Goal: Share content: Share content

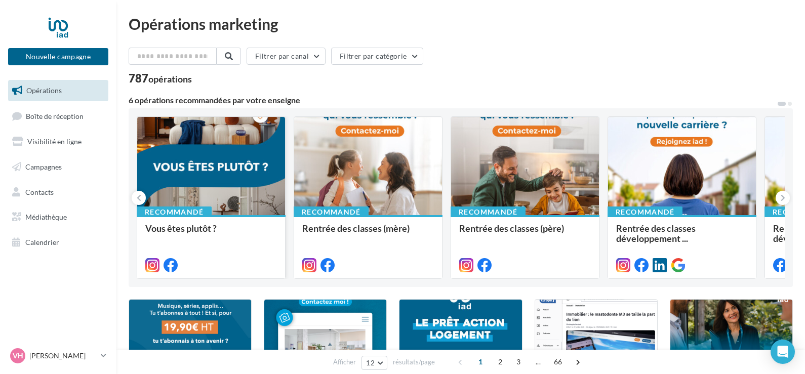
click at [226, 168] on div at bounding box center [211, 166] width 148 height 99
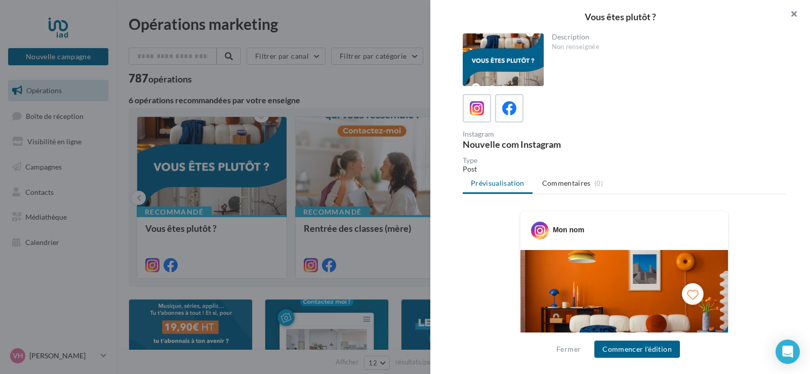
click at [797, 7] on button "button" at bounding box center [790, 15] width 41 height 30
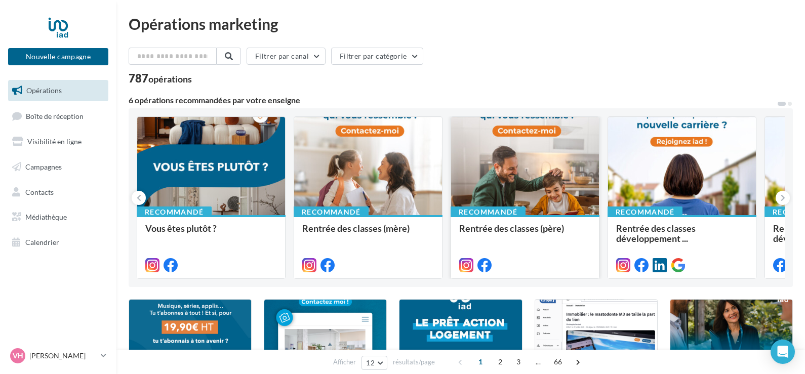
click at [530, 162] on div at bounding box center [525, 166] width 148 height 99
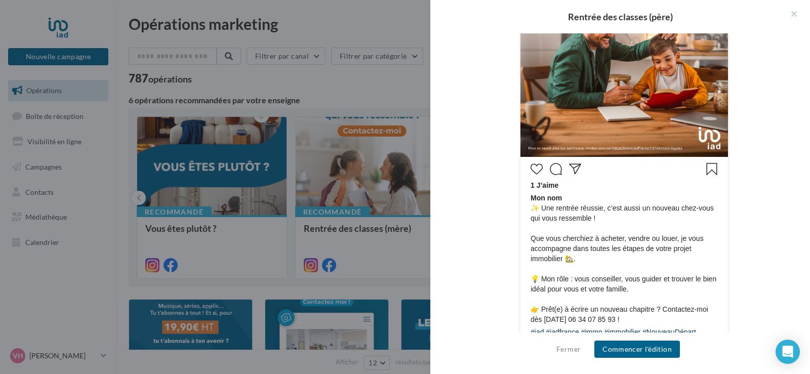
scroll to position [203, 0]
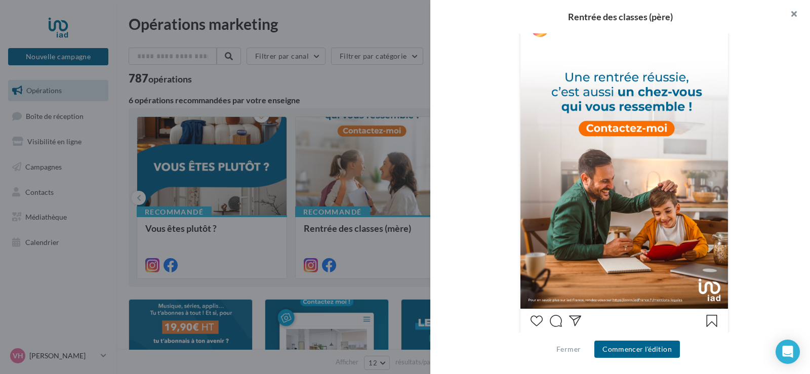
click at [790, 20] on button "button" at bounding box center [790, 15] width 41 height 30
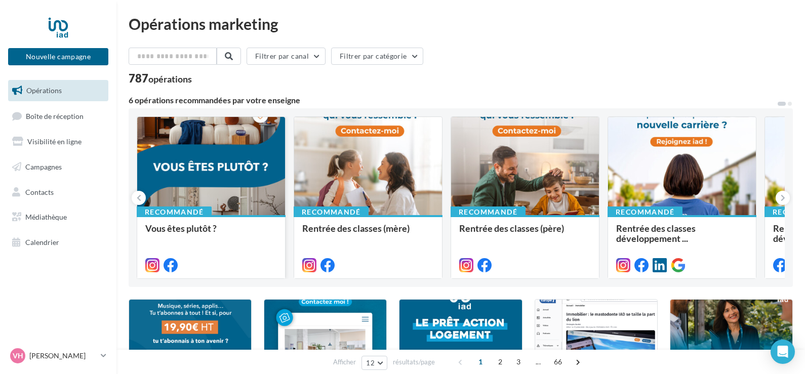
click at [235, 160] on div at bounding box center [211, 166] width 148 height 99
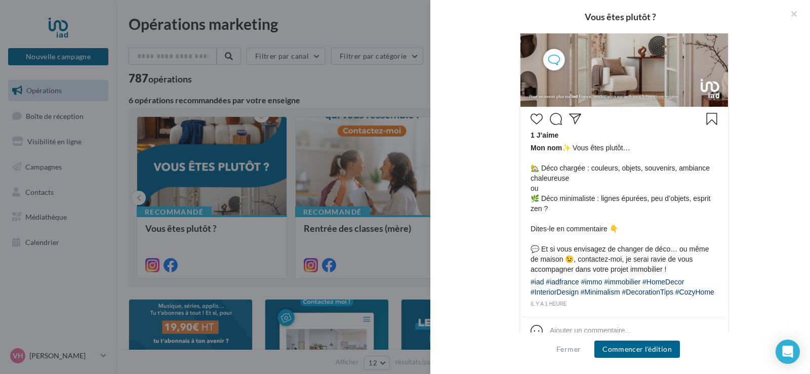
scroll to position [435, 0]
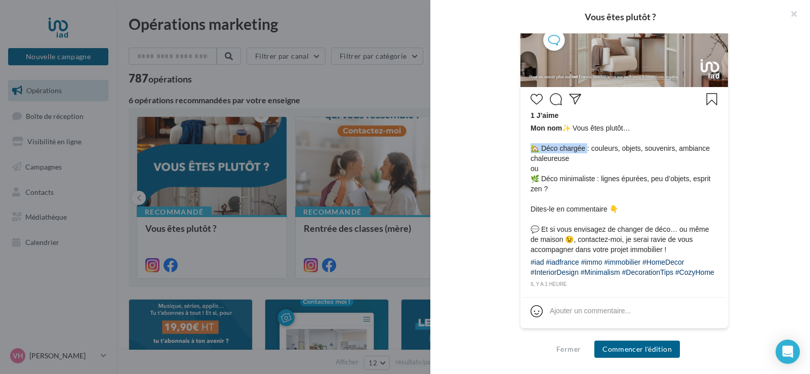
drag, startPoint x: 529, startPoint y: 137, endPoint x: 585, endPoint y: 143, distance: 56.5
click at [585, 143] on span "Mon nom ✨ Vous êtes plutôt… 🏡 Déco chargée : couleurs, objets, souvenirs, ambia…" at bounding box center [624, 189] width 187 height 132
click at [582, 130] on span "Mon nom ✨ Vous êtes plutôt… 🏡 Déco chargée : couleurs, objets, souvenirs, ambia…" at bounding box center [624, 189] width 187 height 132
drag, startPoint x: 562, startPoint y: 115, endPoint x: 605, endPoint y: 272, distance: 162.2
click at [605, 272] on div "1 J’aime Mon nom ✨ Vous êtes plutôt… 🏡 Déco chargée : couleurs, objets, souveni…" at bounding box center [624, 190] width 203 height 200
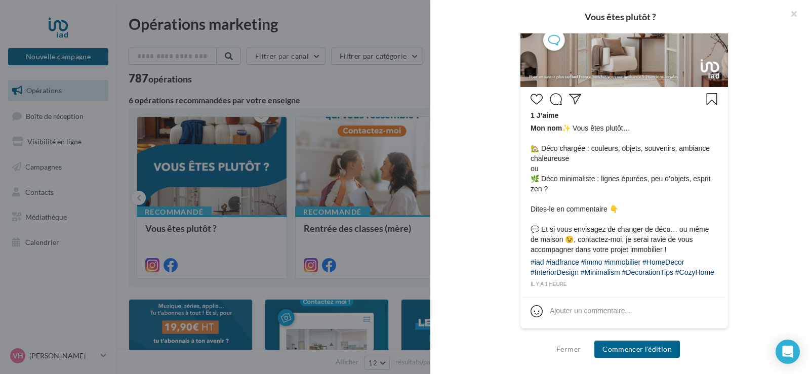
copy div "✨ Vous êtes plutôt… 🏡 Déco chargée : couleurs, objets, souvenirs, ambiance chal…"
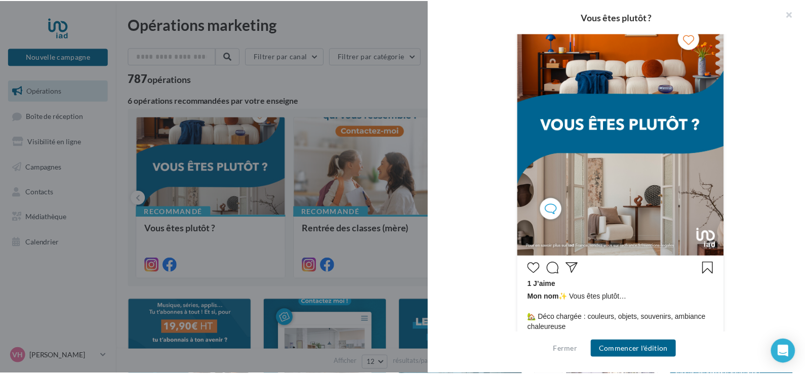
scroll to position [232, 0]
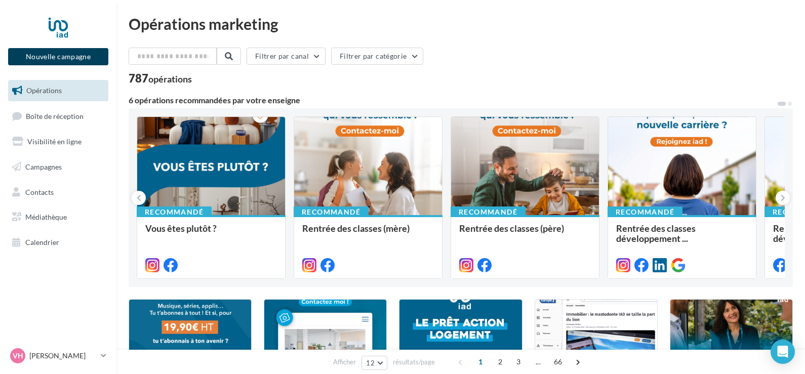
click at [63, 60] on button "Nouvelle campagne" at bounding box center [58, 56] width 100 height 17
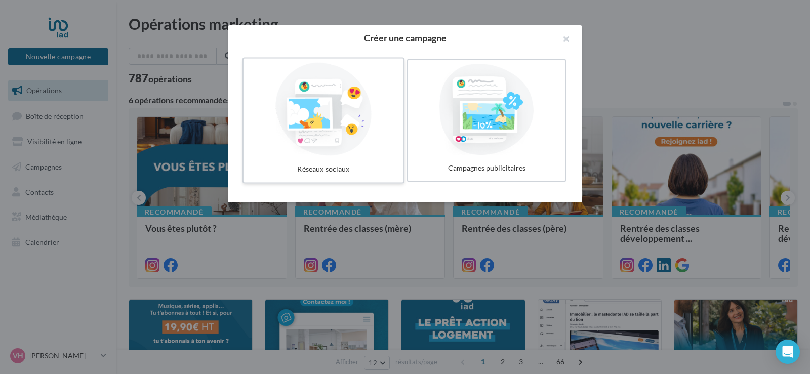
click at [327, 142] on div at bounding box center [324, 109] width 152 height 93
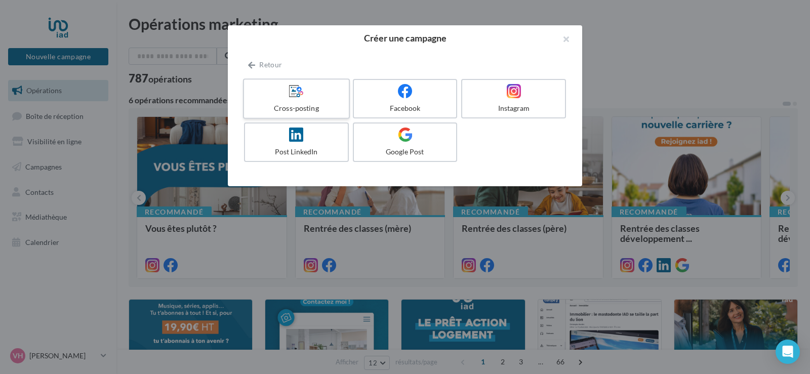
click at [315, 105] on div "Cross-posting" at bounding box center [296, 108] width 96 height 10
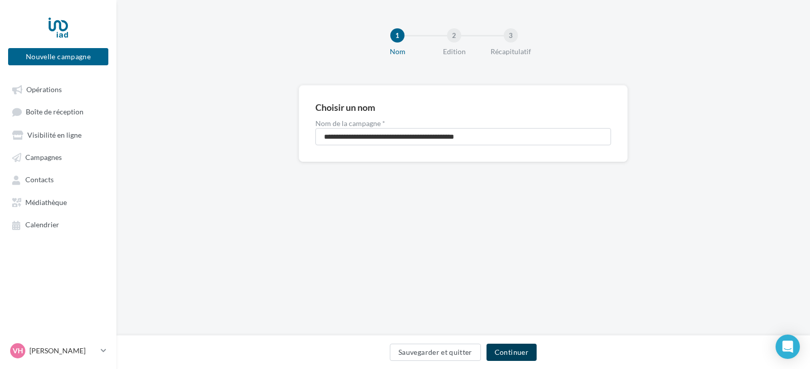
click at [497, 345] on button "Continuer" at bounding box center [512, 352] width 50 height 17
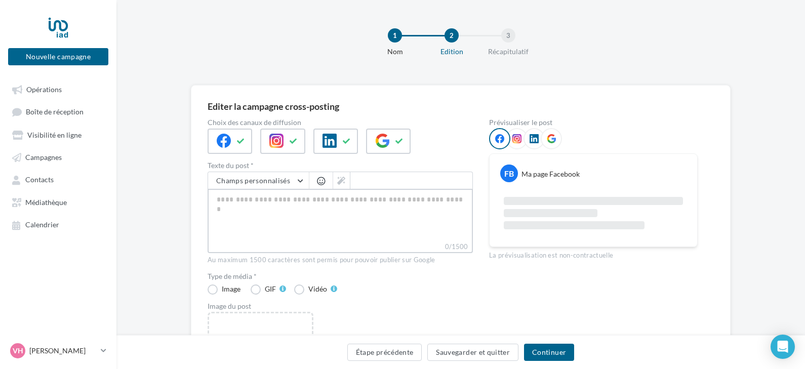
click at [389, 208] on textarea "0/1500" at bounding box center [340, 215] width 265 height 53
paste textarea "**********"
type textarea "**********"
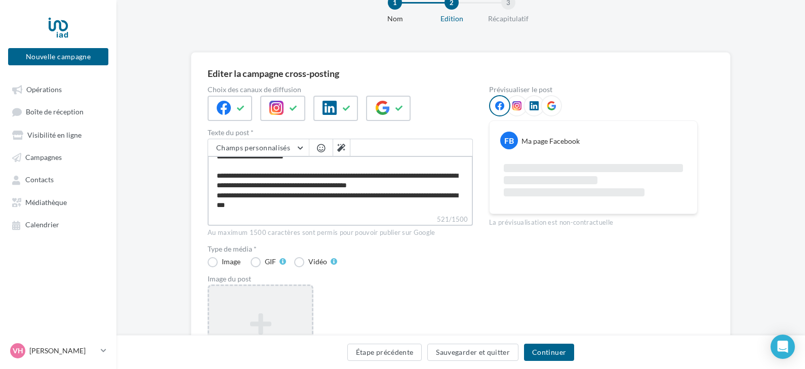
scroll to position [51, 0]
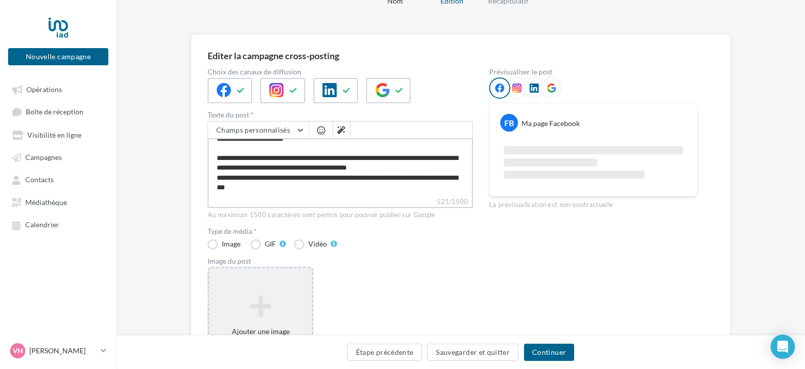
type textarea "**********"
click at [270, 289] on div "Ajouter une image Format: jpg Taille min: 400x300 (LxH) Taille max: 1920x1350 (…" at bounding box center [261, 332] width 106 height 132
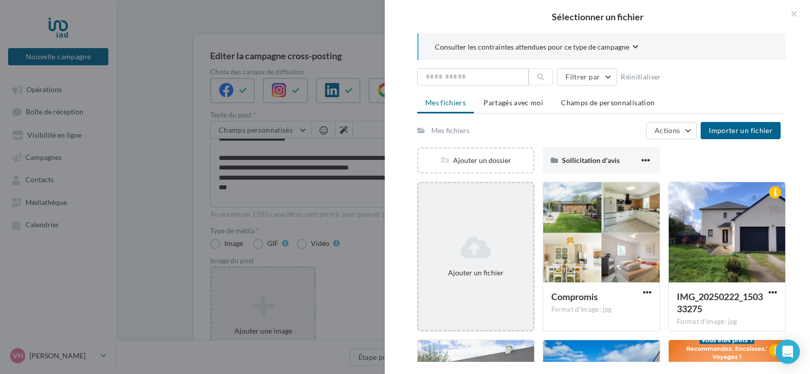
click at [482, 224] on div "Ajouter un fichier" at bounding box center [476, 257] width 118 height 150
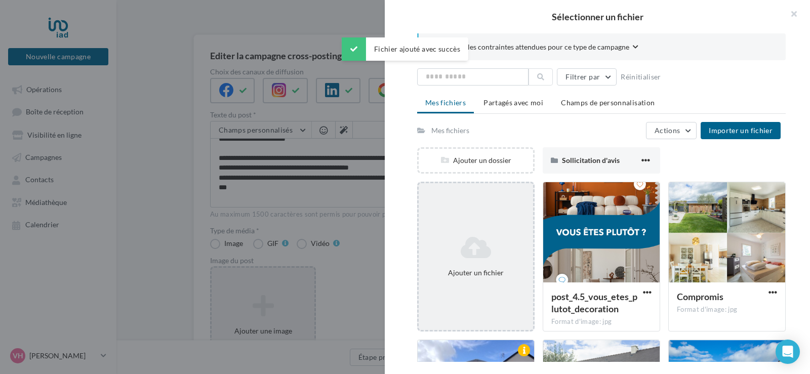
click at [504, 236] on icon at bounding box center [476, 248] width 106 height 24
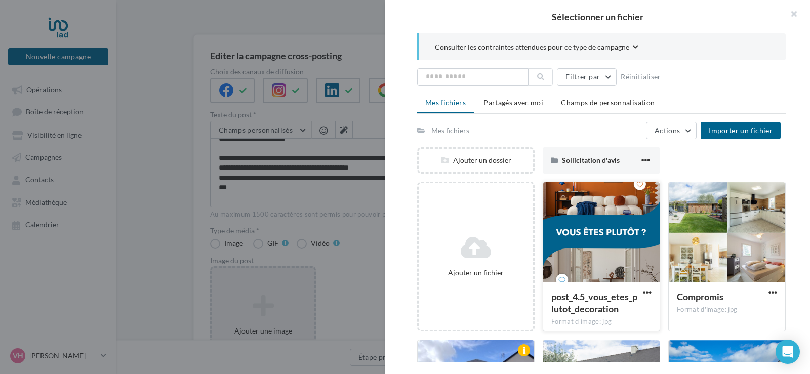
click at [608, 257] on div at bounding box center [601, 232] width 117 height 101
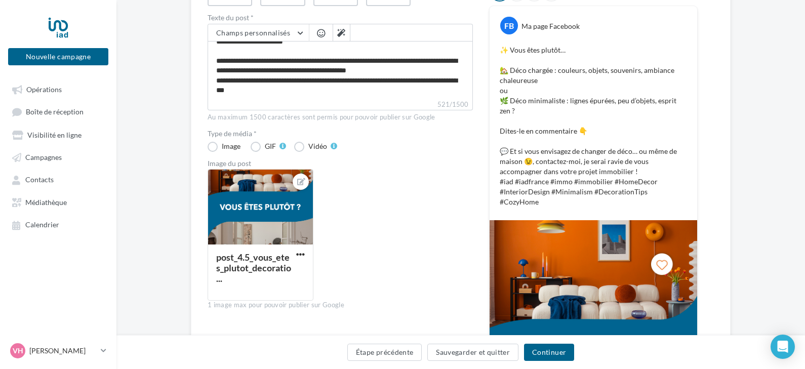
scroll to position [51, 0]
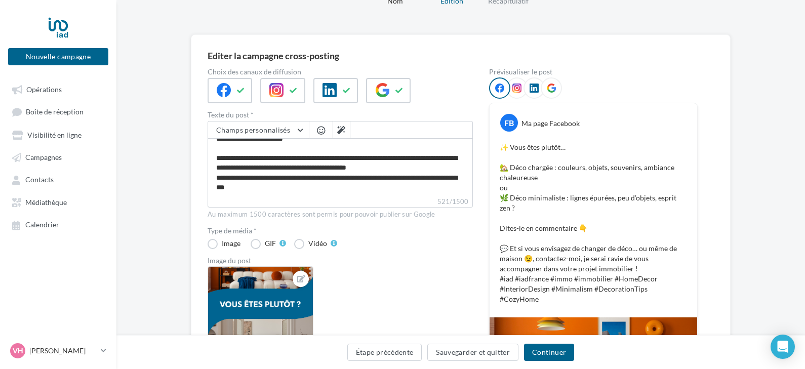
click at [546, 88] on div at bounding box center [551, 87] width 21 height 21
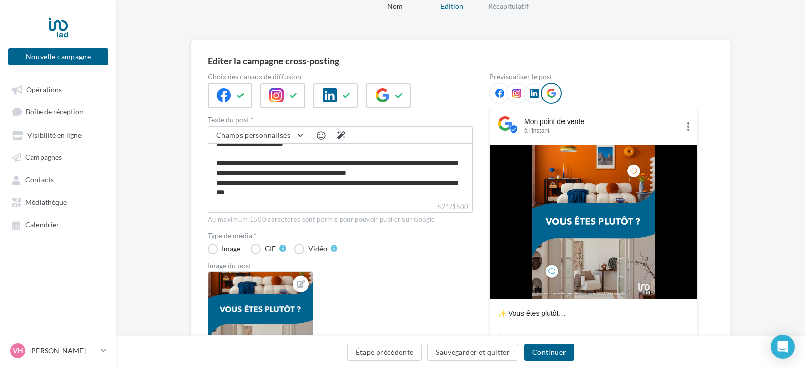
scroll to position [0, 0]
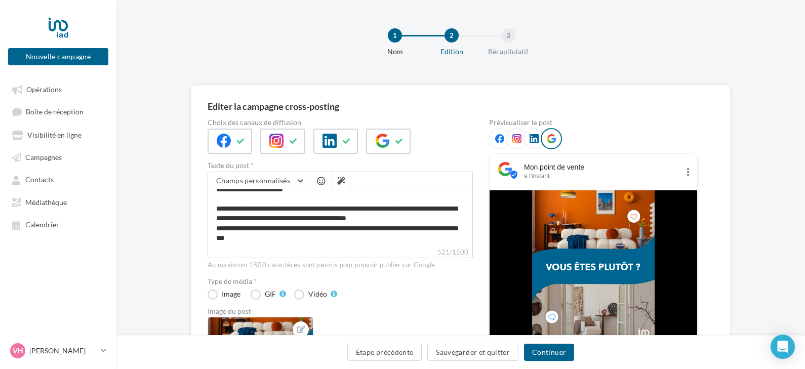
click at [456, 153] on div at bounding box center [340, 141] width 265 height 25
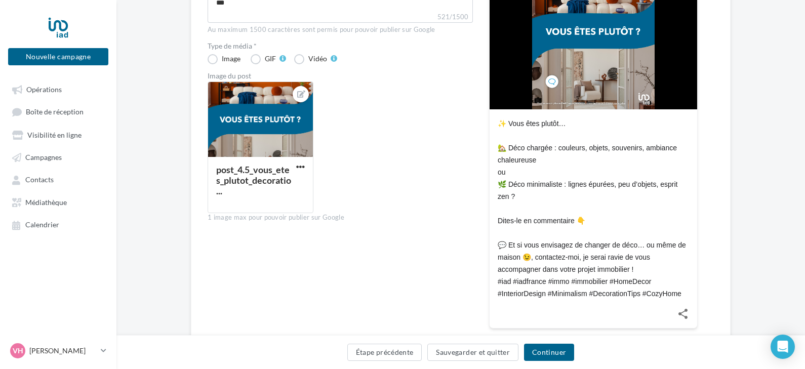
scroll to position [253, 0]
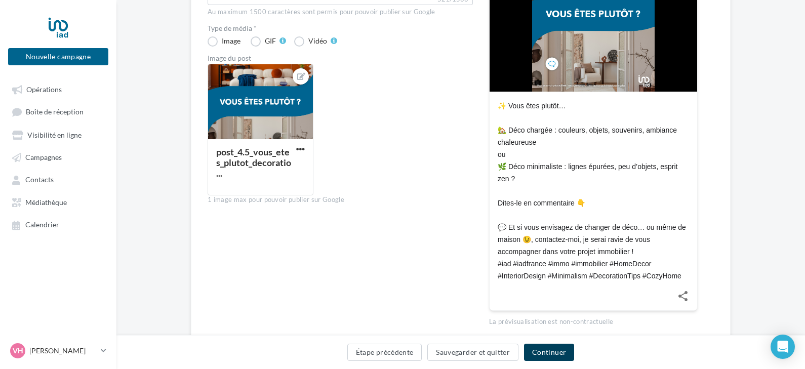
click at [550, 353] on button "Continuer" at bounding box center [549, 352] width 50 height 17
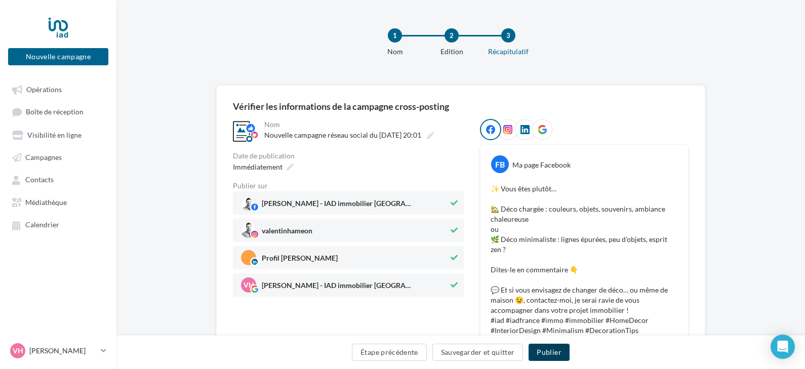
click at [554, 351] on button "Publier" at bounding box center [549, 352] width 41 height 17
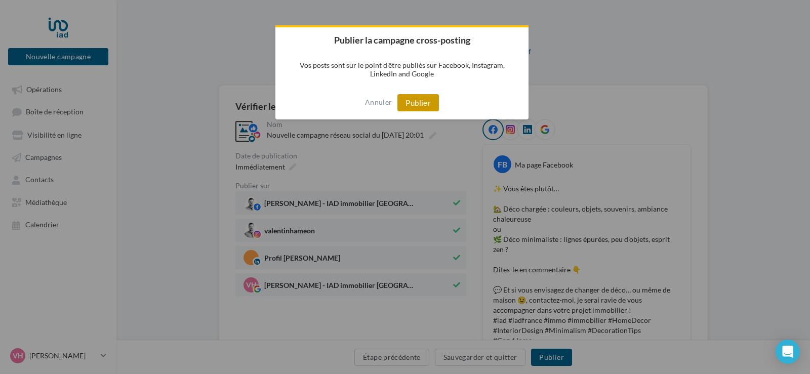
click at [423, 98] on button "Publier" at bounding box center [419, 102] width 42 height 17
